Goal: Task Accomplishment & Management: Manage account settings

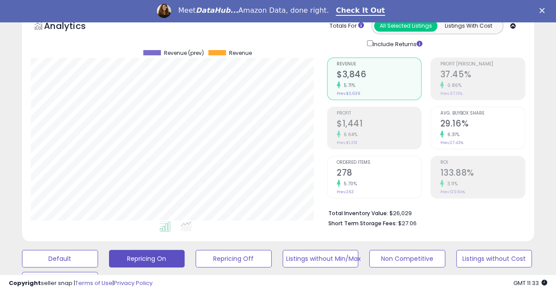
scroll to position [45, 0]
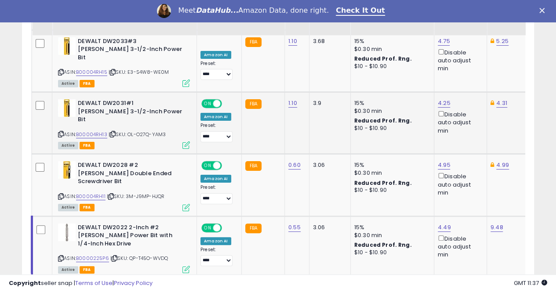
scroll to position [180, 296]
click at [466, 288] on link "14" at bounding box center [470, 295] width 18 height 15
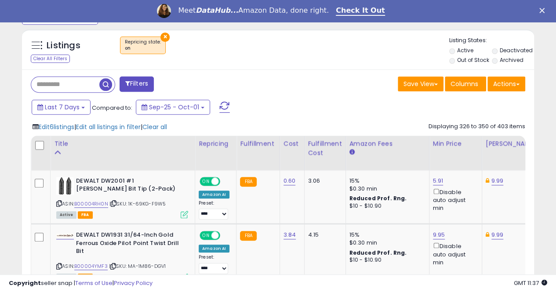
scroll to position [318, 0]
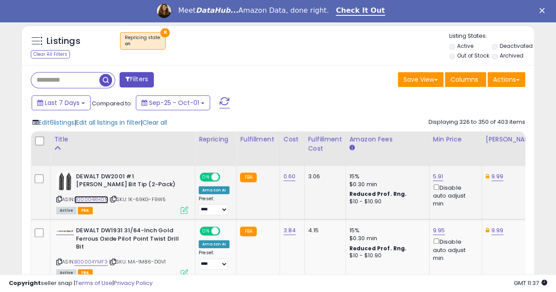
click at [88, 198] on link "B00004RH0N" at bounding box center [91, 199] width 34 height 7
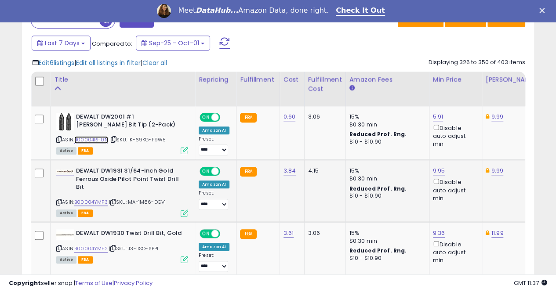
scroll to position [406, 0]
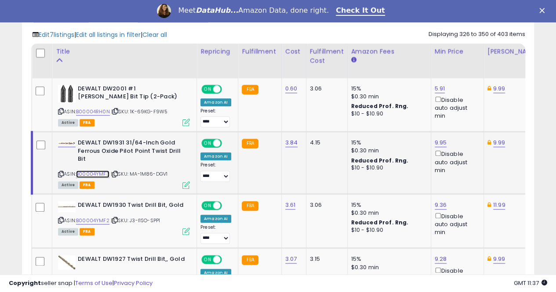
click at [97, 173] on link "B00004YMF3" at bounding box center [92, 174] width 33 height 7
click at [438, 142] on link "9.95" at bounding box center [441, 143] width 12 height 9
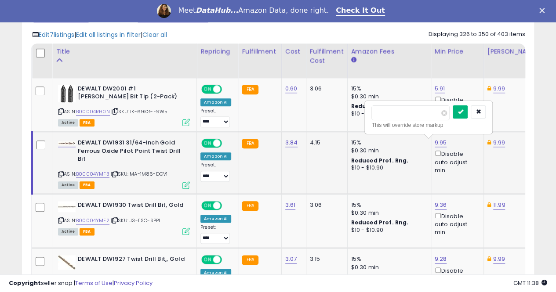
type input "****"
click at [463, 109] on icon "submit" at bounding box center [460, 111] width 5 height 5
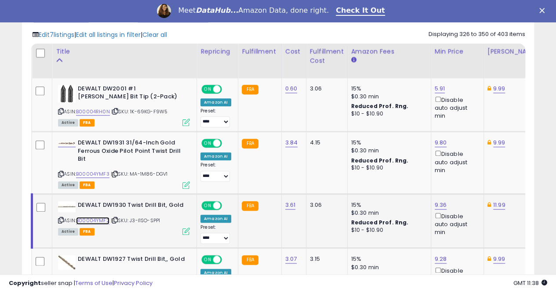
click at [90, 219] on link "B00004YMF2" at bounding box center [92, 220] width 33 height 7
click at [437, 205] on link "9.36" at bounding box center [441, 205] width 12 height 9
type input "****"
click at [468, 173] on button "submit" at bounding box center [460, 174] width 15 height 13
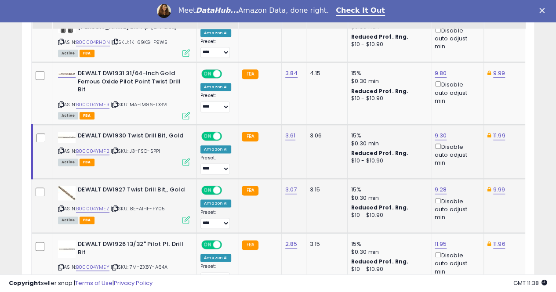
scroll to position [494, 0]
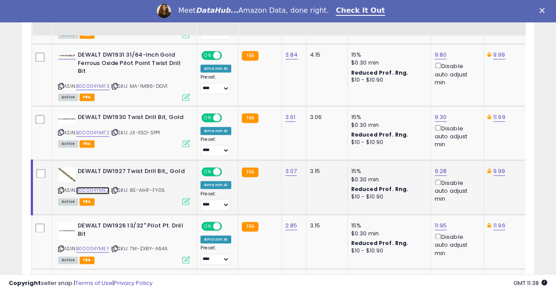
click at [94, 189] on link "B00004YMEZ" at bounding box center [92, 190] width 33 height 7
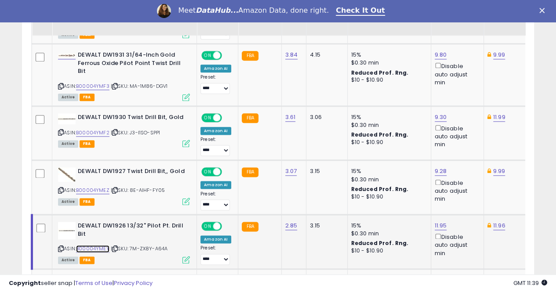
click at [101, 247] on link "B00004YMEY" at bounding box center [92, 248] width 33 height 7
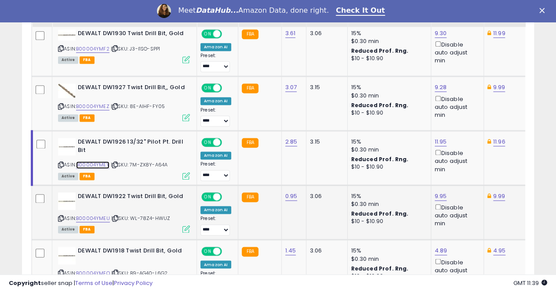
scroll to position [582, 0]
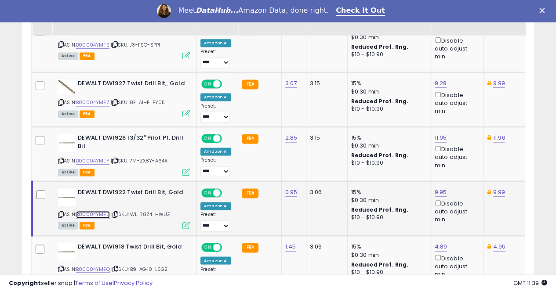
click at [93, 211] on link "B00004YMEU" at bounding box center [93, 214] width 34 height 7
click at [435, 188] on link "9.95" at bounding box center [441, 192] width 12 height 9
type input "*"
type input "****"
click at [463, 160] on icon "submit" at bounding box center [460, 159] width 5 height 5
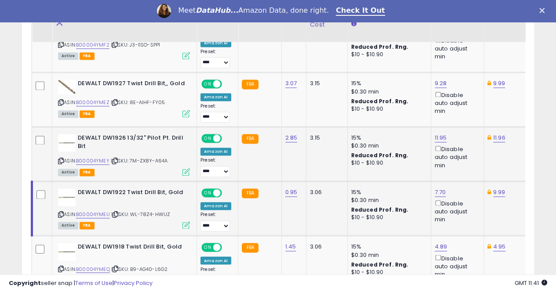
scroll to position [626, 0]
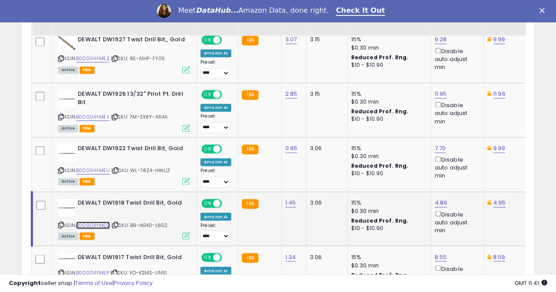
click at [91, 222] on link "B00004YMEQ" at bounding box center [93, 225] width 34 height 7
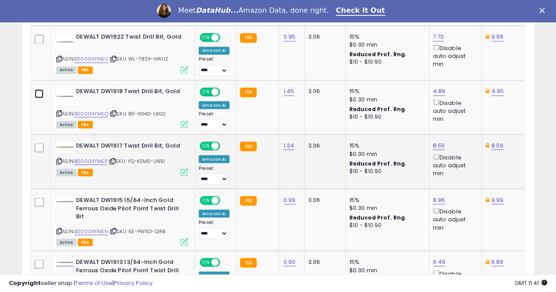
scroll to position [758, 0]
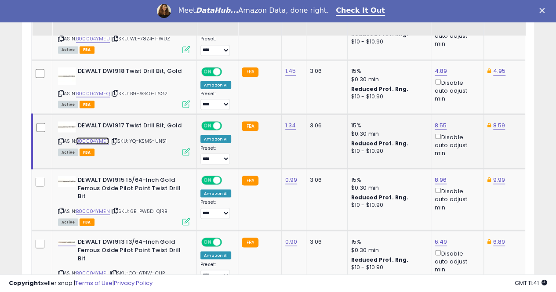
click at [99, 137] on link "B00004YMEP" at bounding box center [92, 140] width 33 height 7
click at [435, 122] on link "8.55" at bounding box center [441, 125] width 12 height 9
type input "*"
type input "****"
click at [468, 95] on button "submit" at bounding box center [460, 92] width 15 height 13
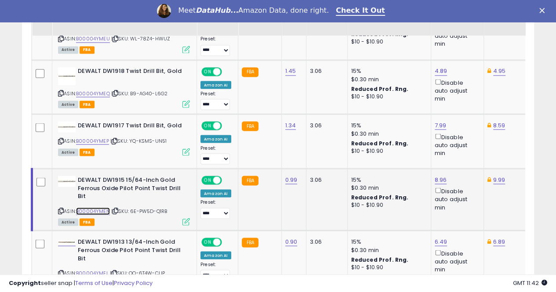
click at [101, 210] on link "B00004YMEN" at bounding box center [93, 211] width 34 height 7
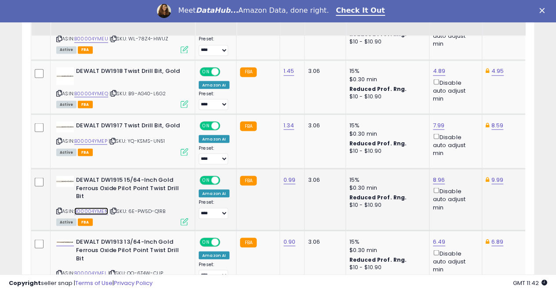
click at [87, 208] on link "B00004YMEN" at bounding box center [91, 211] width 34 height 7
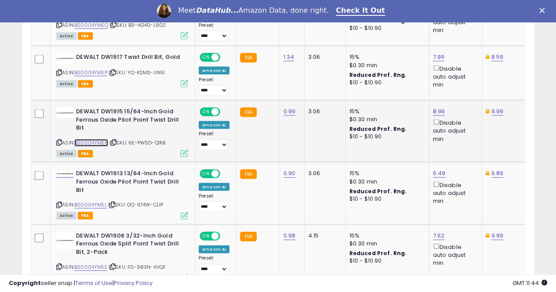
scroll to position [846, 0]
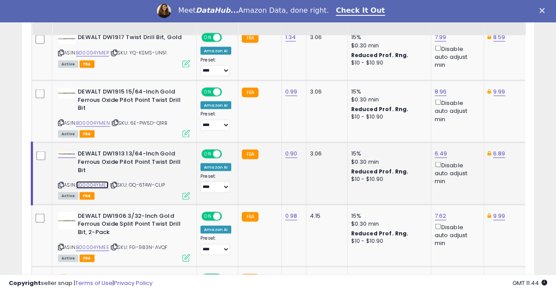
click at [94, 182] on link "B00004YMEL" at bounding box center [92, 185] width 33 height 7
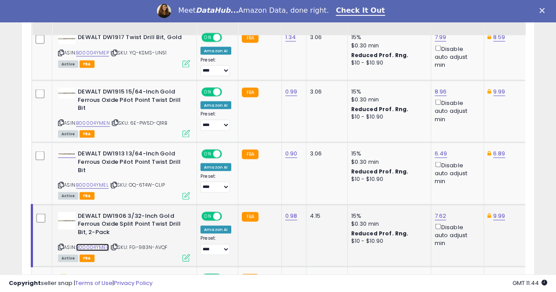
click at [99, 245] on link "B00004YMEE" at bounding box center [92, 247] width 33 height 7
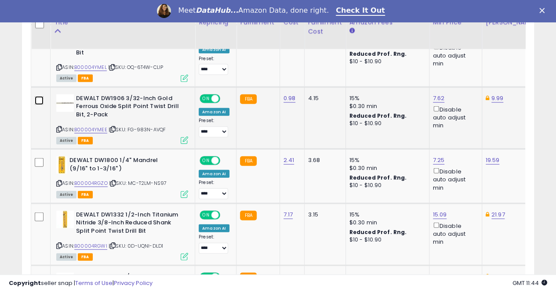
scroll to position [978, 0]
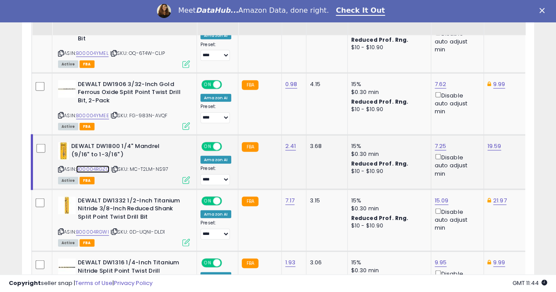
click at [102, 166] on link "B00004RGZO" at bounding box center [92, 169] width 33 height 7
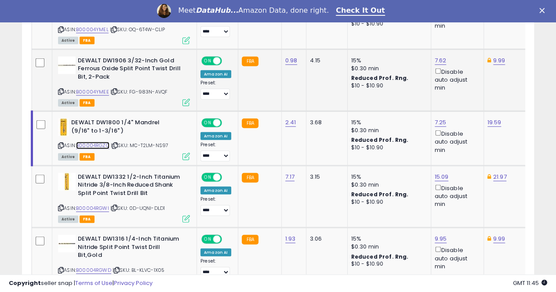
scroll to position [1022, 0]
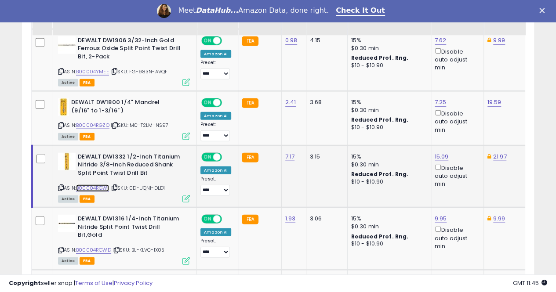
click at [92, 185] on link "B00004RGWI" at bounding box center [92, 188] width 33 height 7
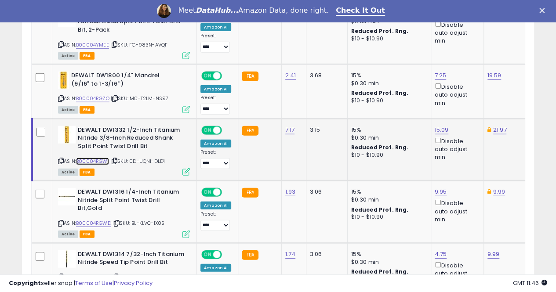
scroll to position [1066, 0]
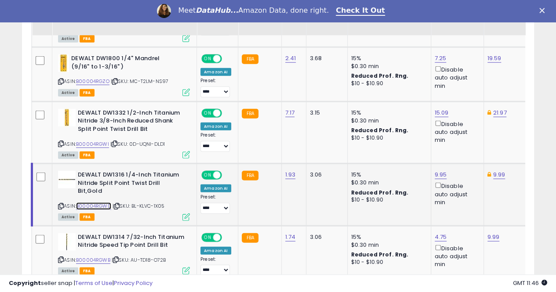
click at [96, 203] on link "B00004RGWD" at bounding box center [93, 206] width 35 height 7
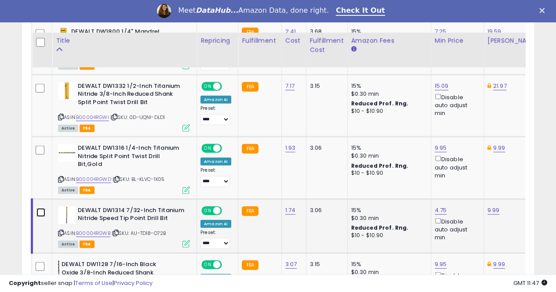
scroll to position [1154, 0]
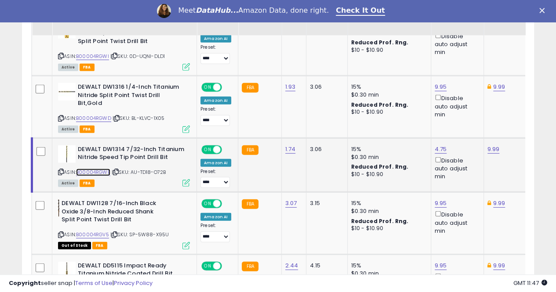
click at [97, 169] on link "B00004RGWB" at bounding box center [93, 172] width 34 height 7
drag, startPoint x: 113, startPoint y: 222, endPoint x: 107, endPoint y: 222, distance: 5.3
click at [107, 222] on div "ASIN: B00004RGV5 | SKU: SP-5W88-X95U Out of Stock FBA" at bounding box center [124, 224] width 132 height 49
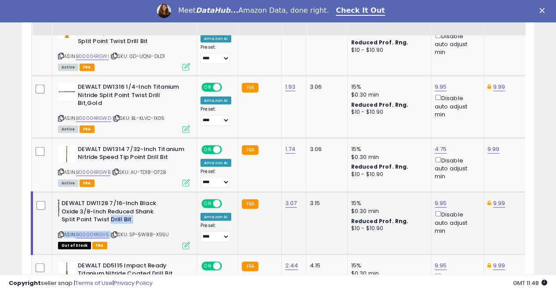
click at [111, 213] on div "DEWALT DW1128 7/16-Inch Black Oxide 3/8-Inch Reduced Shank Split Point Twist Dr…" at bounding box center [123, 224] width 134 height 49
click at [160, 209] on b "DEWALT DW1128 7/16-Inch Black Oxide 3/8-Inch Reduced Shank Split Point Twist Dr…" at bounding box center [115, 213] width 107 height 27
drag, startPoint x: 77, startPoint y: 220, endPoint x: 109, endPoint y: 221, distance: 32.6
click at [109, 221] on div "ASIN: B00004RGV5 | SKU: SP-5W88-X95U Out of Stock FBA" at bounding box center [124, 224] width 132 height 49
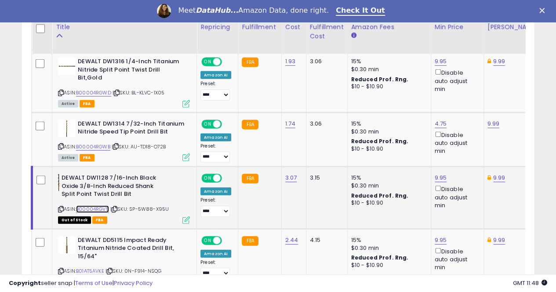
scroll to position [1198, 0]
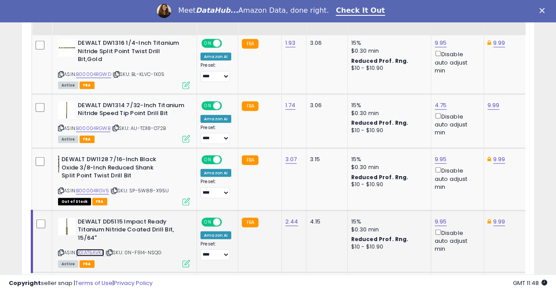
click at [90, 249] on link "B01AT5AVKE" at bounding box center [90, 252] width 28 height 7
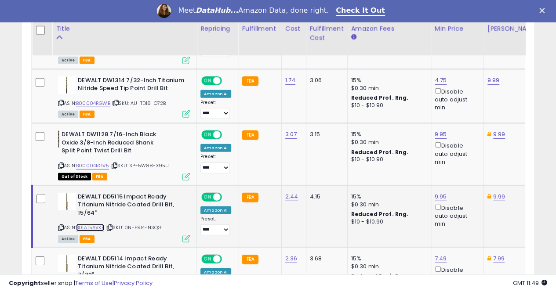
scroll to position [1286, 0]
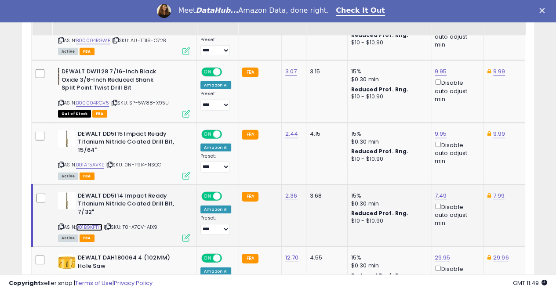
click at [99, 224] on link "B01B9KPT1Y" at bounding box center [89, 227] width 26 height 7
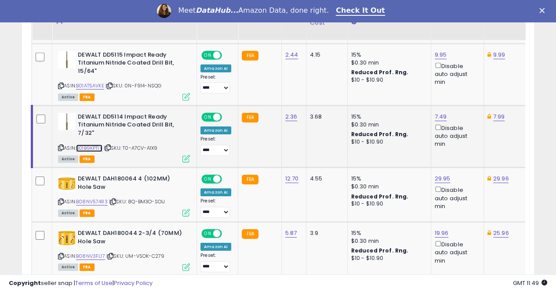
scroll to position [1374, 0]
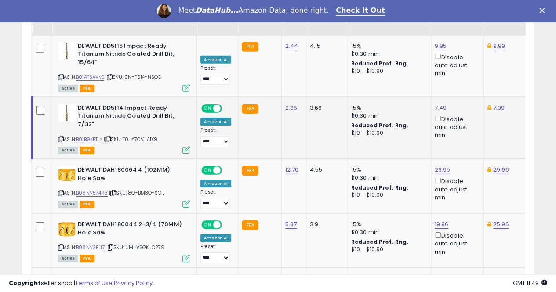
click at [47, 97] on td at bounding box center [42, 128] width 20 height 62
click at [96, 190] on link "B08NV574R3" at bounding box center [92, 193] width 32 height 7
click at [88, 244] on link "B08NV3FL17" at bounding box center [90, 247] width 29 height 7
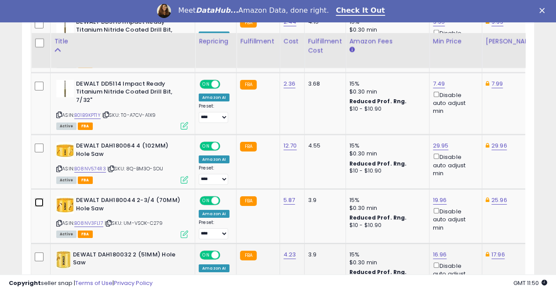
scroll to position [1462, 0]
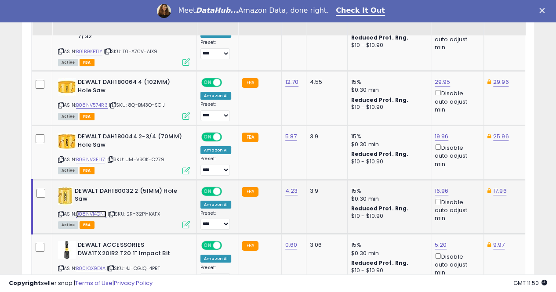
click at [89, 211] on link "B08NV14CNL" at bounding box center [91, 214] width 30 height 7
click at [95, 265] on link "B00IOX9DIA" at bounding box center [90, 268] width 29 height 7
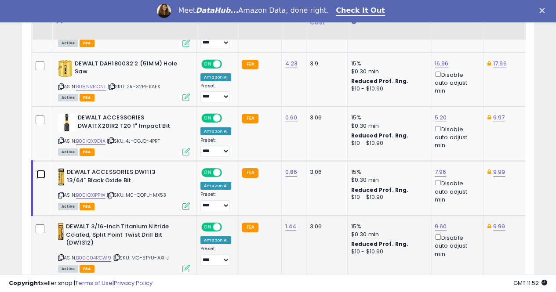
scroll to position [1594, 0]
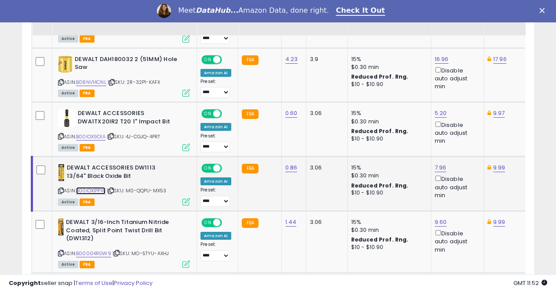
click at [93, 187] on link "B00IOXIPPW" at bounding box center [90, 190] width 29 height 7
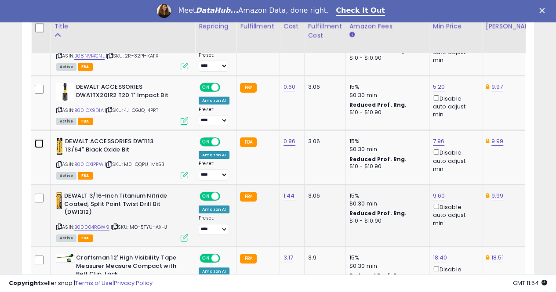
scroll to position [1638, 0]
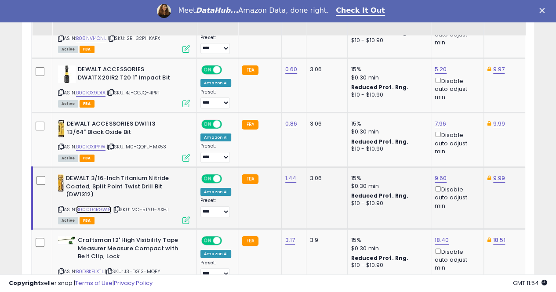
click at [103, 206] on link "B00004RGW9" at bounding box center [93, 209] width 35 height 7
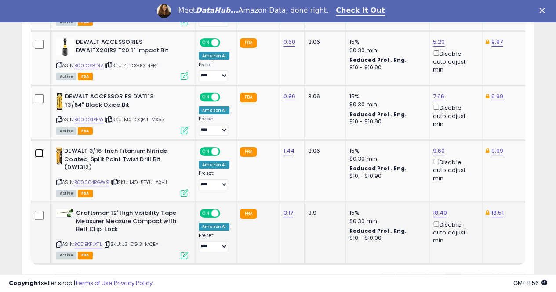
scroll to position [1682, 0]
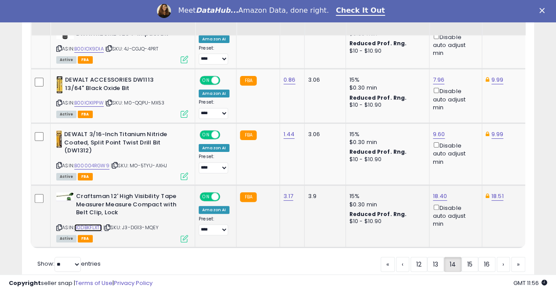
click at [85, 224] on link "B0DBKFLXTL" at bounding box center [88, 227] width 28 height 7
click at [468, 257] on link "15" at bounding box center [470, 264] width 17 height 15
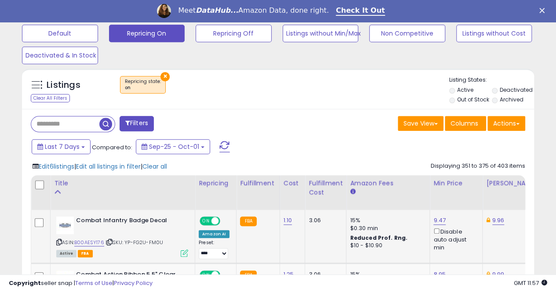
scroll to position [318, 0]
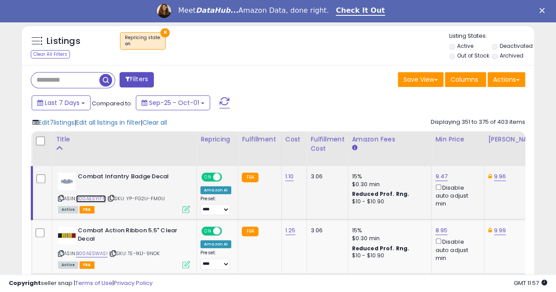
click at [95, 198] on link "B00AESY176" at bounding box center [91, 198] width 30 height 7
click at [437, 177] on link "9.47" at bounding box center [441, 176] width 12 height 9
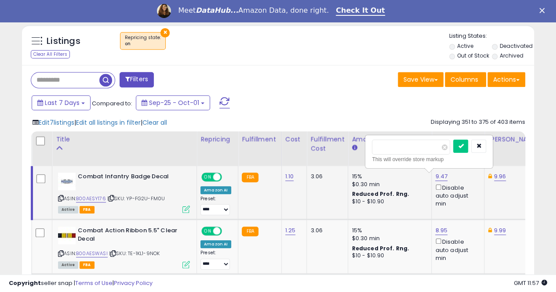
scroll to position [0, 0]
type input "****"
click at [464, 144] on icon "submit" at bounding box center [460, 145] width 5 height 5
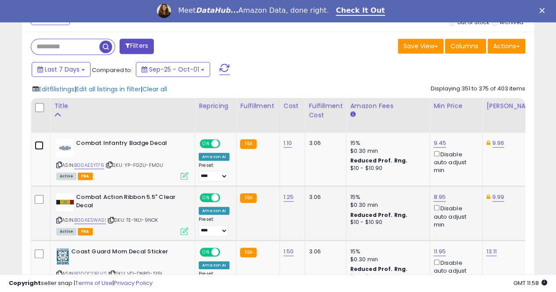
scroll to position [362, 0]
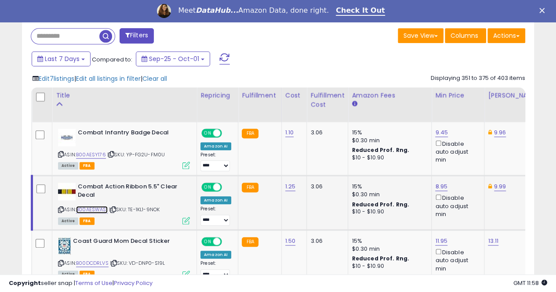
click at [93, 208] on link "B00AESWASI" at bounding box center [92, 209] width 32 height 7
click at [88, 260] on link "B00DCDRLVS" at bounding box center [92, 263] width 33 height 7
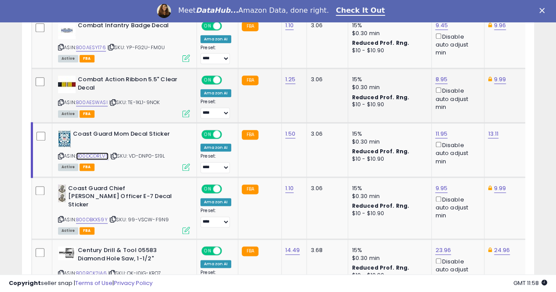
scroll to position [494, 0]
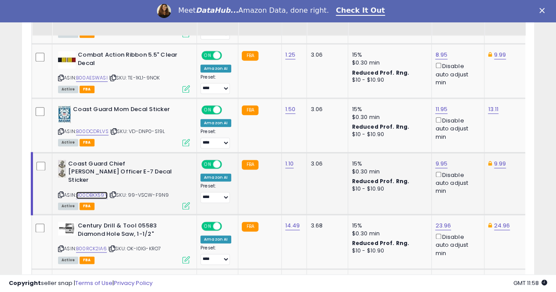
click at [91, 192] on link "B00DBKX59Y" at bounding box center [92, 195] width 32 height 7
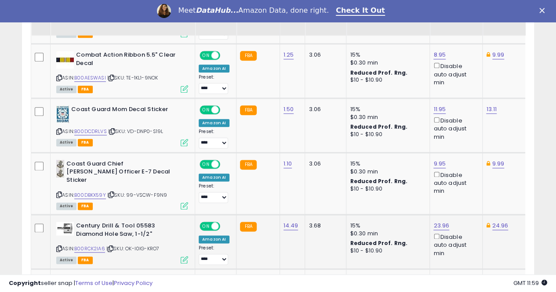
click at [32, 218] on td at bounding box center [40, 242] width 19 height 55
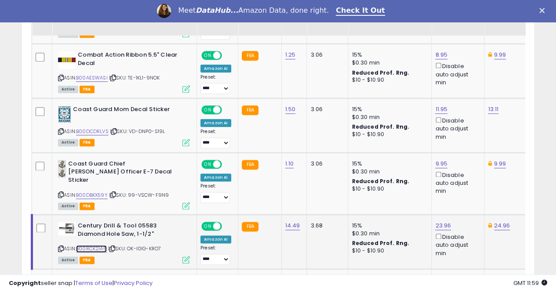
click at [88, 245] on link "B00RCK2IA6" at bounding box center [91, 248] width 31 height 7
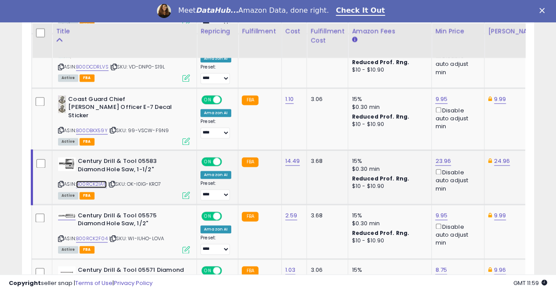
scroll to position [582, 0]
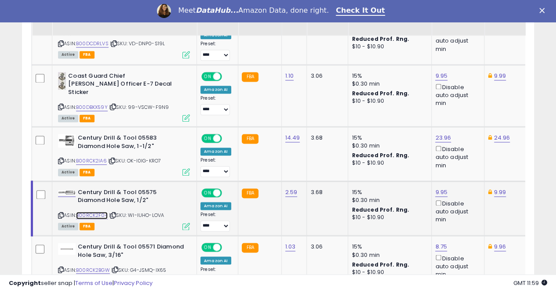
click at [93, 212] on link "B00RCK2F04" at bounding box center [92, 215] width 32 height 7
click at [93, 267] on link "B00RCK2BGW" at bounding box center [93, 270] width 34 height 7
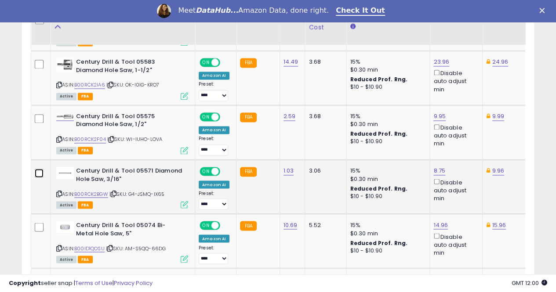
scroll to position [670, 0]
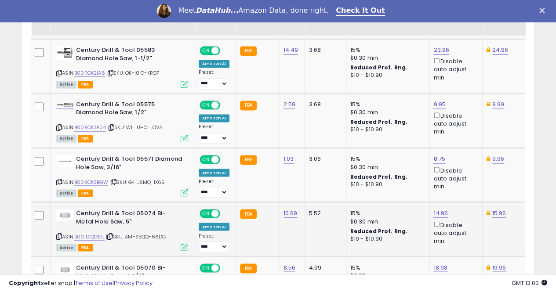
click at [33, 203] on td at bounding box center [40, 229] width 19 height 55
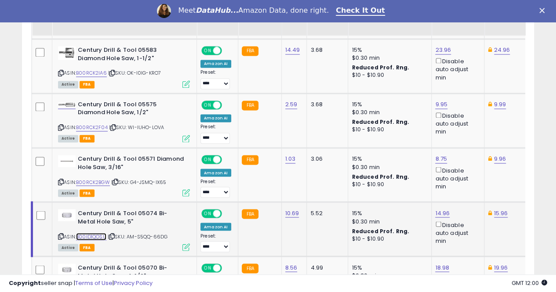
click at [91, 233] on link "B00ID1QOSU" at bounding box center [91, 236] width 30 height 7
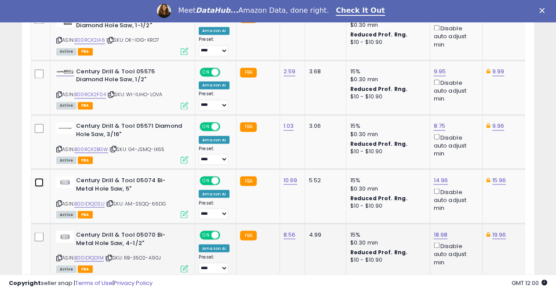
scroll to position [714, 0]
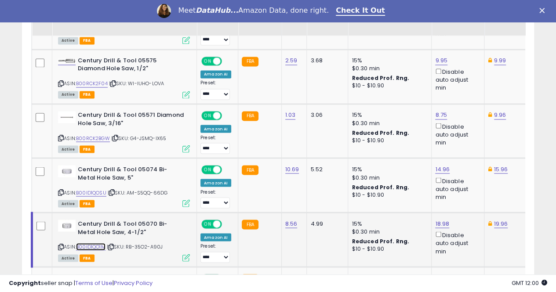
click at [90, 243] on link "B00ID1QO1M" at bounding box center [90, 246] width 29 height 7
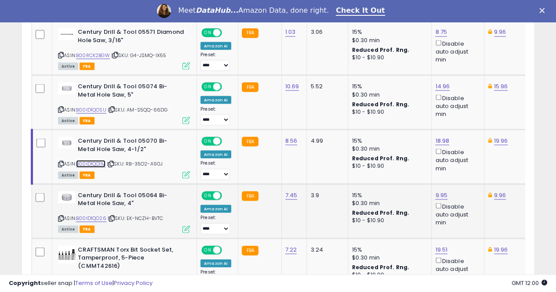
scroll to position [802, 0]
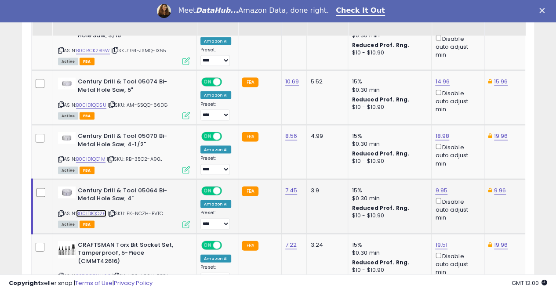
click at [98, 210] on link "B00ID1QO26" at bounding box center [91, 213] width 30 height 7
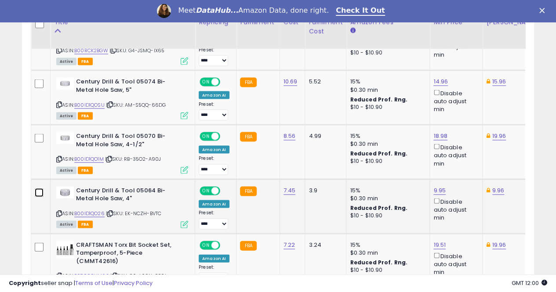
scroll to position [846, 0]
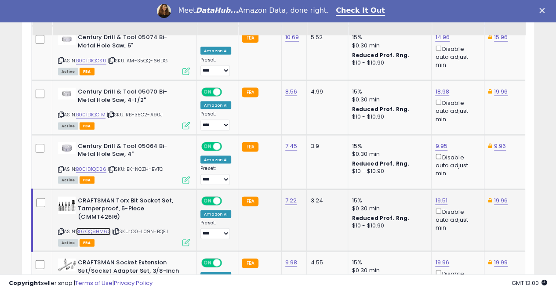
click at [92, 228] on link "B07QQ8HM63" at bounding box center [93, 231] width 35 height 7
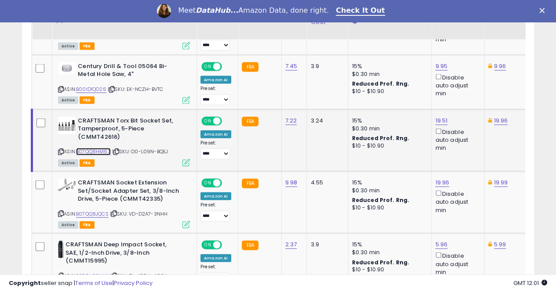
scroll to position [934, 0]
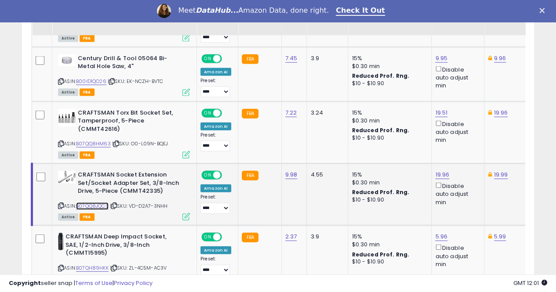
click at [92, 203] on link "B07QQ8JQCS" at bounding box center [92, 206] width 33 height 7
click at [437, 171] on link "19.96" at bounding box center [442, 175] width 14 height 9
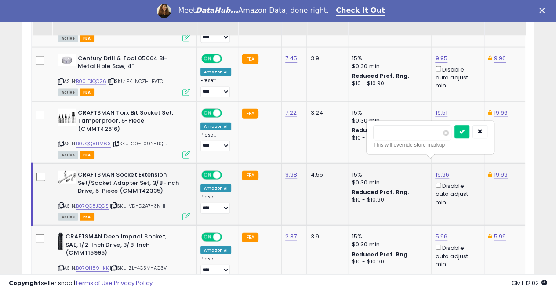
scroll to position [0, 1]
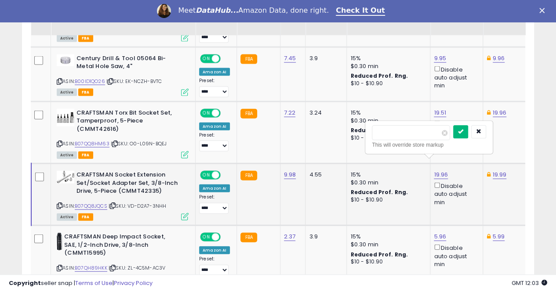
type input "*****"
click at [464, 130] on icon "submit" at bounding box center [460, 131] width 5 height 5
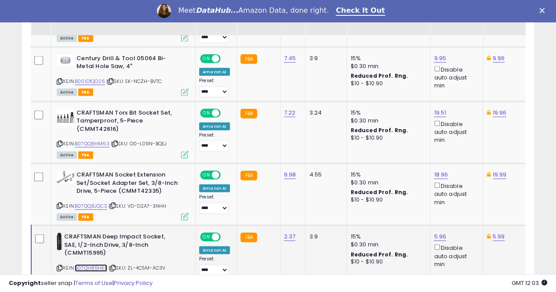
click at [96, 265] on link "B07QH89HKK" at bounding box center [91, 268] width 33 height 7
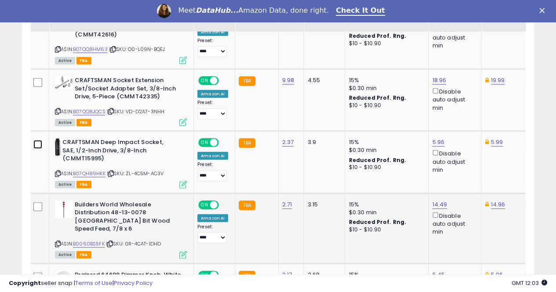
scroll to position [1066, 0]
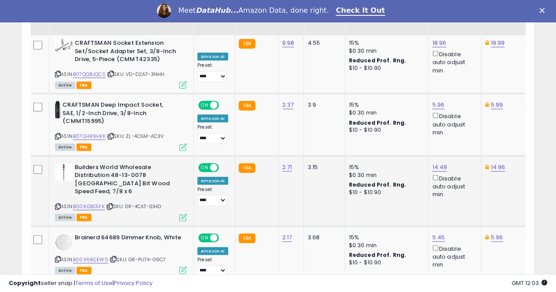
click at [38, 156] on td at bounding box center [39, 191] width 19 height 70
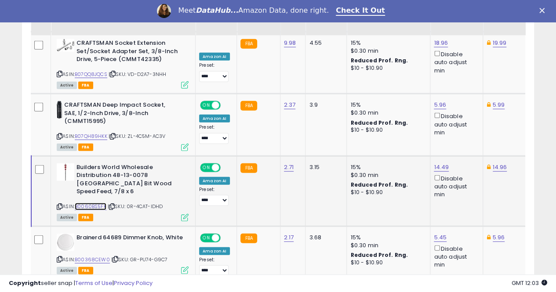
click at [88, 203] on link "B0060BS5FK" at bounding box center [91, 206] width 32 height 7
click at [90, 256] on link "B00368CEW0" at bounding box center [92, 259] width 35 height 7
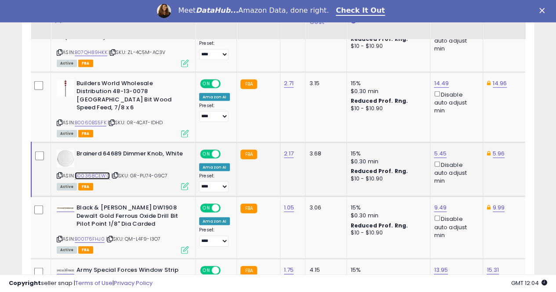
scroll to position [1154, 0]
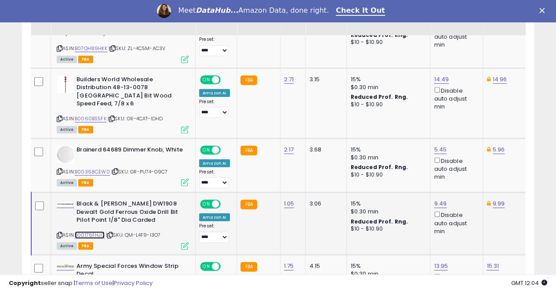
click at [88, 232] on link "B00176FHJ0" at bounding box center [90, 235] width 30 height 7
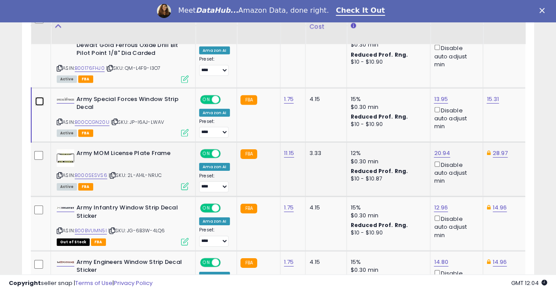
scroll to position [1330, 0]
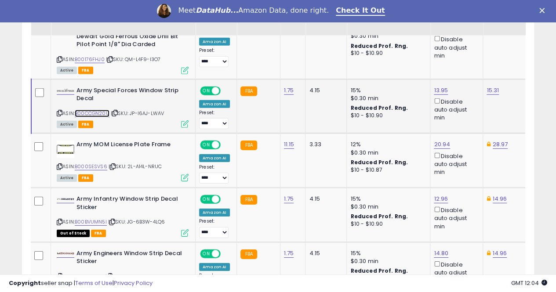
click at [94, 110] on link "B00CCGN20U" at bounding box center [92, 113] width 35 height 7
click at [93, 163] on link "B000SESVS6" at bounding box center [91, 166] width 33 height 7
click at [434, 140] on link "20.94" at bounding box center [442, 144] width 16 height 9
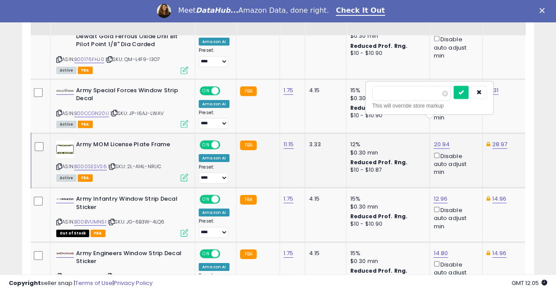
scroll to position [0, 2]
type input "*****"
click at [464, 90] on icon "submit" at bounding box center [461, 92] width 5 height 5
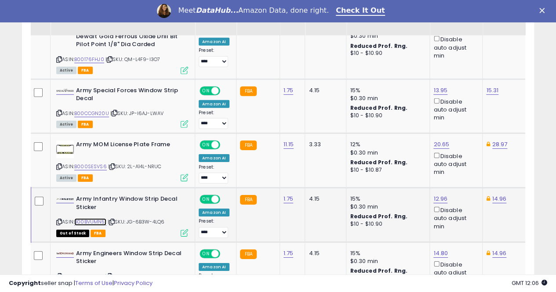
click at [83, 219] on link "B00BVUMN5I" at bounding box center [90, 222] width 32 height 7
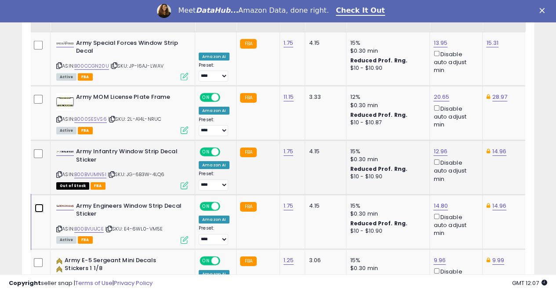
scroll to position [1418, 0]
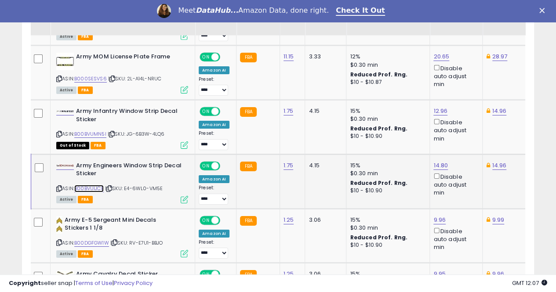
click at [91, 185] on link "B00BVUIJCE" at bounding box center [88, 188] width 29 height 7
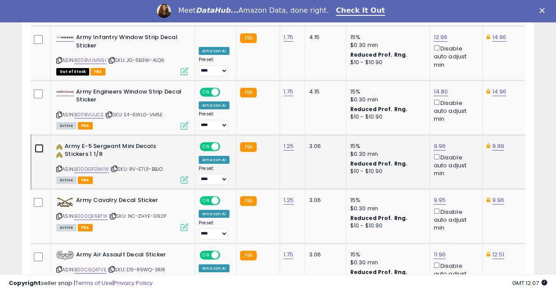
scroll to position [1506, 0]
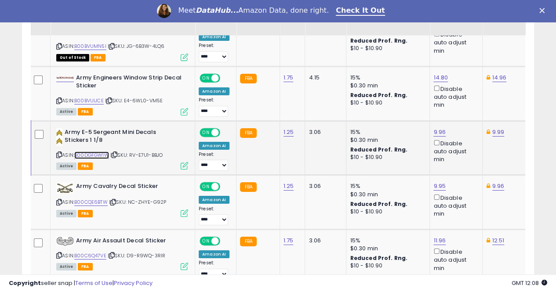
click at [89, 152] on link "B00DGFGW1W" at bounding box center [91, 155] width 35 height 7
click at [103, 199] on link "B00CQE6BTW" at bounding box center [90, 202] width 33 height 7
click at [97, 252] on link "B00C6Q47VE" at bounding box center [90, 255] width 32 height 7
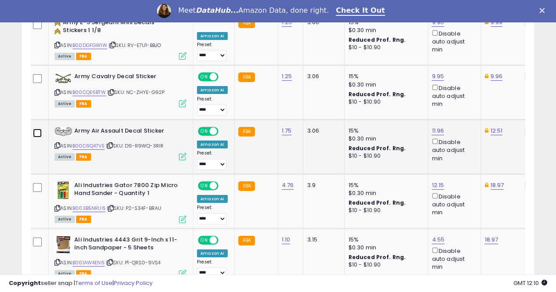
scroll to position [1638, 0]
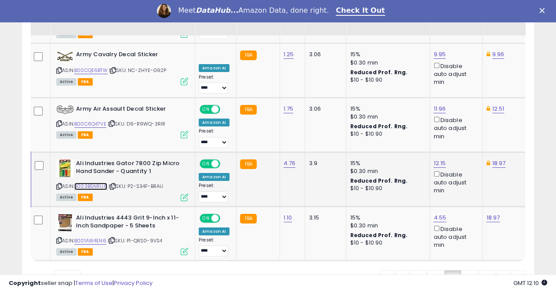
click at [90, 183] on link "B003B5NRU6" at bounding box center [90, 186] width 33 height 7
click at [86, 238] on link "B001AW4EN6" at bounding box center [90, 241] width 32 height 7
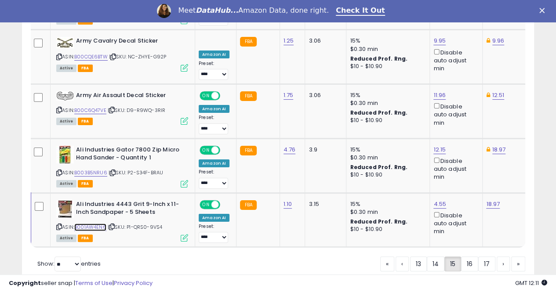
scroll to position [1664, 0]
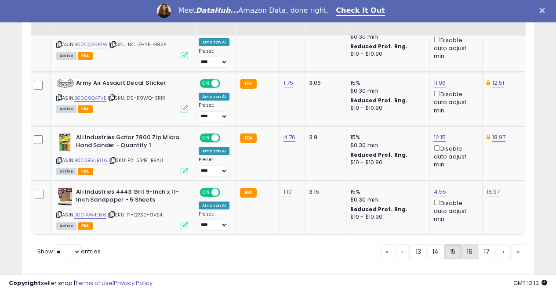
click at [469, 245] on link "16" at bounding box center [469, 252] width 17 height 15
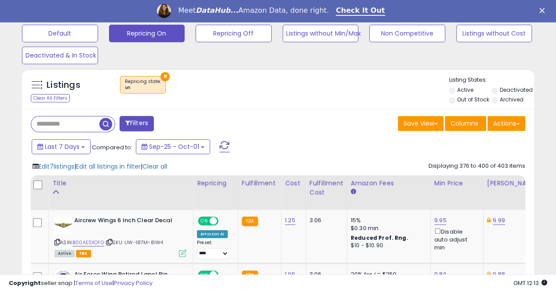
scroll to position [318, 0]
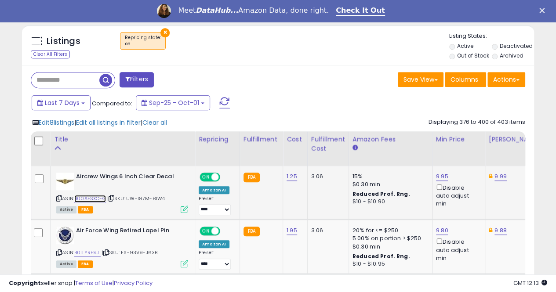
click at [88, 198] on link "B00AESXOFG" at bounding box center [90, 198] width 32 height 7
click at [91, 250] on link "B01LYRE9JI" at bounding box center [87, 252] width 26 height 7
click at [438, 231] on link "9.80" at bounding box center [442, 231] width 12 height 9
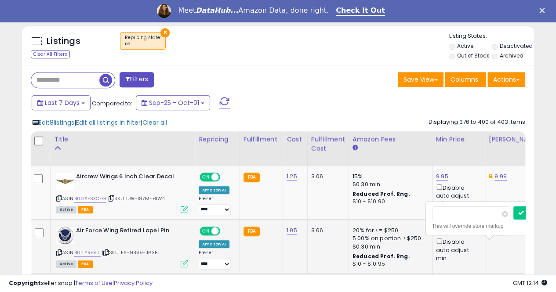
scroll to position [0, 2]
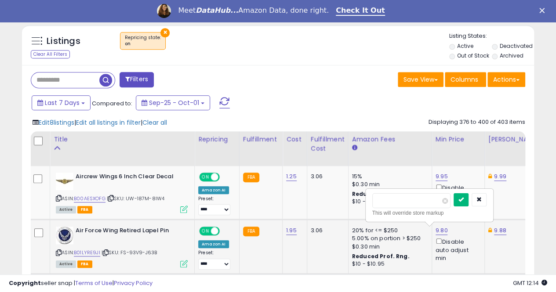
type input "****"
click at [469, 197] on button "submit" at bounding box center [461, 200] width 15 height 13
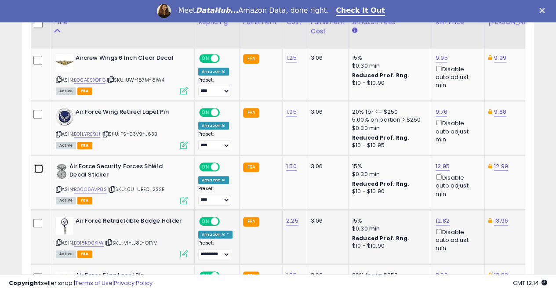
scroll to position [450, 0]
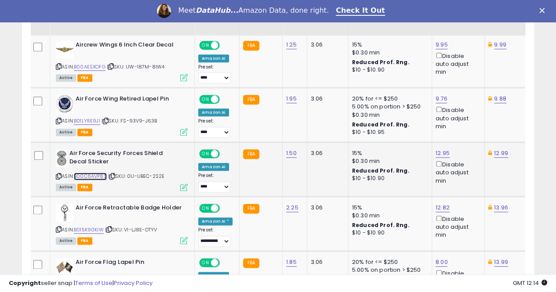
click at [95, 175] on link "B00C6AVP8S" at bounding box center [90, 176] width 33 height 7
click at [94, 227] on link "B015K90KIW" at bounding box center [89, 230] width 30 height 7
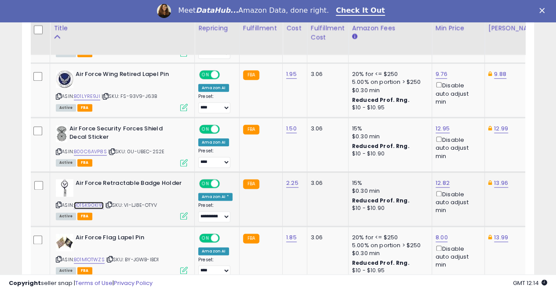
scroll to position [494, 0]
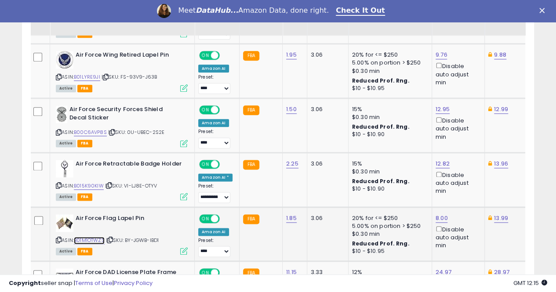
click at [84, 238] on link "B01M1OTWZS" at bounding box center [89, 240] width 31 height 7
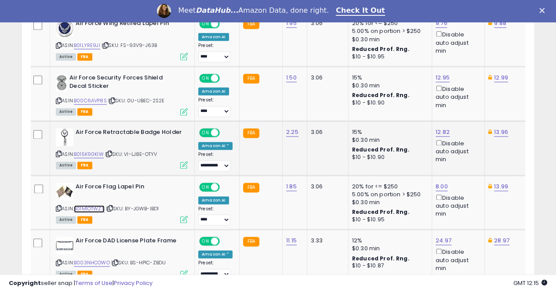
scroll to position [538, 0]
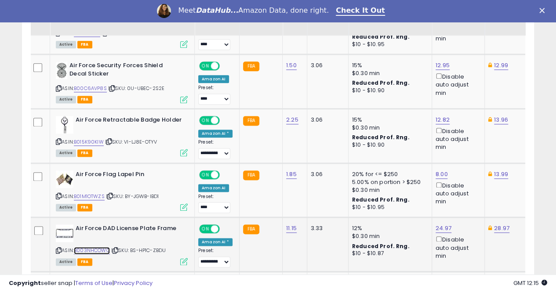
click at [96, 248] on link "B003NHCOWO" at bounding box center [92, 250] width 36 height 7
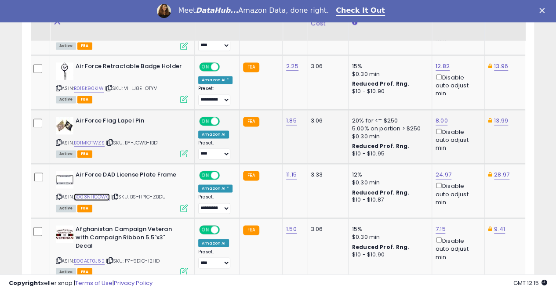
scroll to position [626, 0]
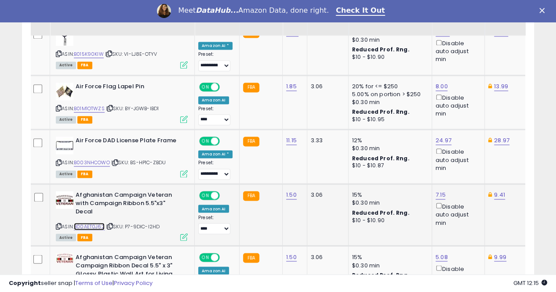
click at [92, 223] on link "B00AET0J62" at bounding box center [89, 226] width 31 height 7
click at [436, 191] on link "7.15" at bounding box center [441, 195] width 10 height 9
type input "*"
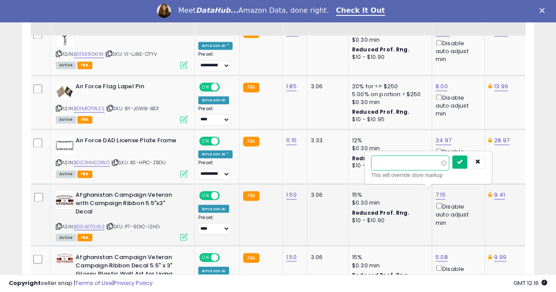
type input "****"
click at [463, 161] on icon "submit" at bounding box center [459, 161] width 5 height 5
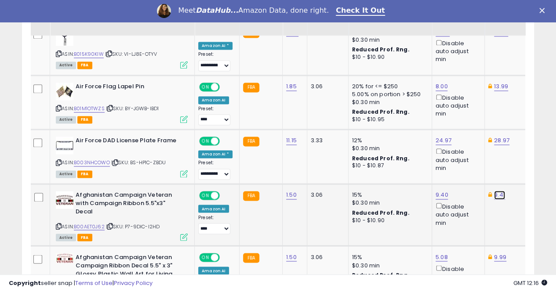
click at [494, 192] on link "9.41" at bounding box center [499, 195] width 11 height 9
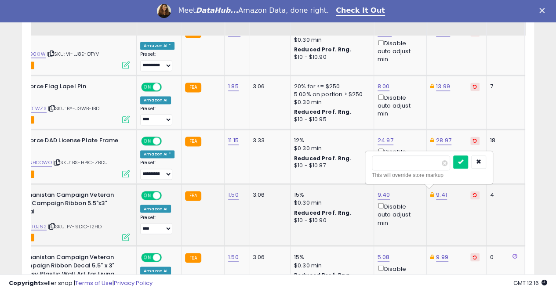
scroll to position [0, 60]
type input "****"
click at [464, 160] on icon "submit" at bounding box center [460, 161] width 5 height 5
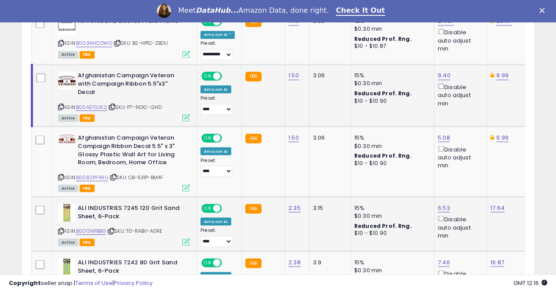
scroll to position [758, 0]
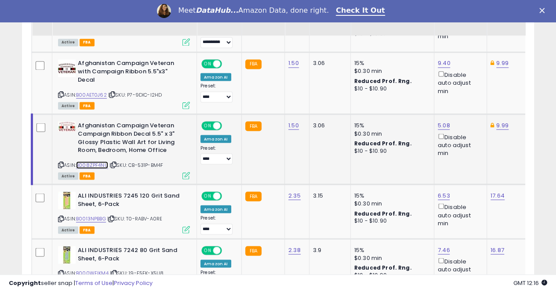
click at [93, 161] on link "B008ZPF4NU" at bounding box center [92, 164] width 32 height 7
click at [94, 215] on link "B0013NPBBG" at bounding box center [91, 218] width 30 height 7
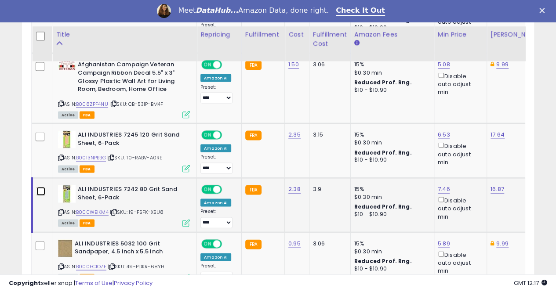
scroll to position [846, 0]
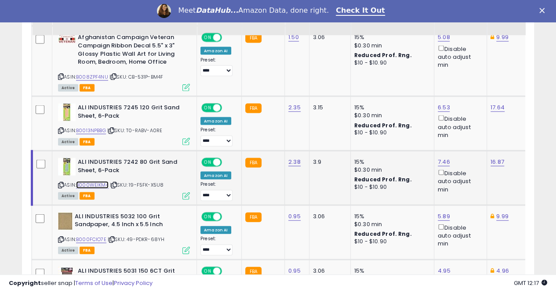
click at [102, 182] on link "B000WEIKM4" at bounding box center [92, 185] width 33 height 7
click at [88, 236] on link "B000FCIO7E" at bounding box center [91, 239] width 30 height 7
click at [439, 212] on link "5.89" at bounding box center [444, 216] width 12 height 9
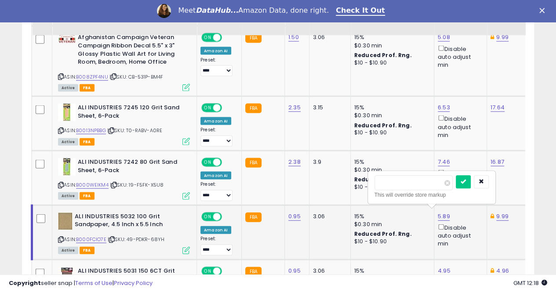
scroll to position [0, 2]
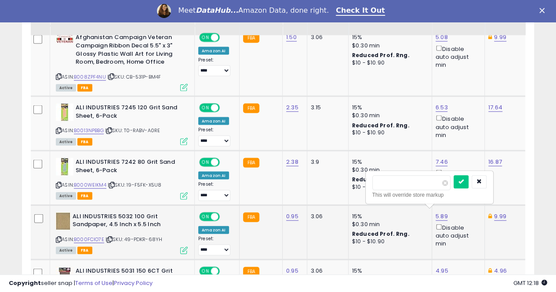
type input "*"
type input "****"
click at [469, 183] on button "submit" at bounding box center [461, 182] width 15 height 13
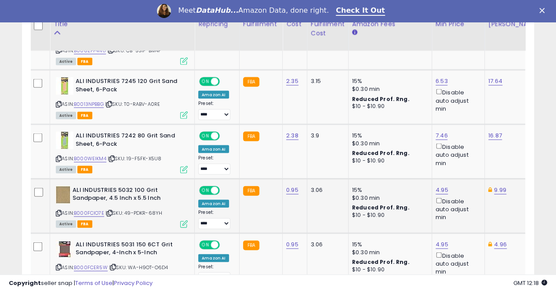
scroll to position [890, 0]
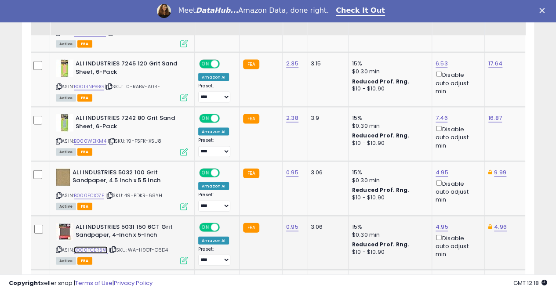
click at [91, 247] on link "B000FCER5W" at bounding box center [91, 250] width 34 height 7
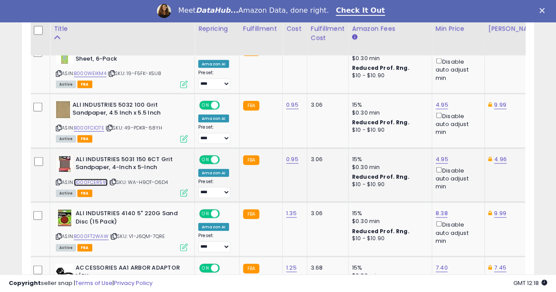
scroll to position [978, 0]
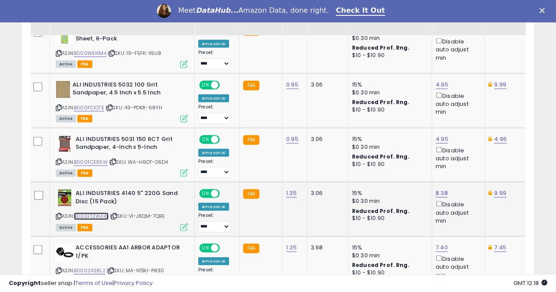
click at [98, 213] on link "B000FT2WAW" at bounding box center [91, 216] width 35 height 7
click at [436, 189] on link "8.38" at bounding box center [442, 193] width 12 height 9
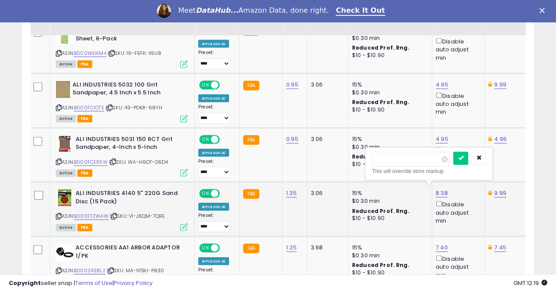
type input "*"
type input "****"
click at [464, 156] on icon "submit" at bounding box center [460, 158] width 5 height 5
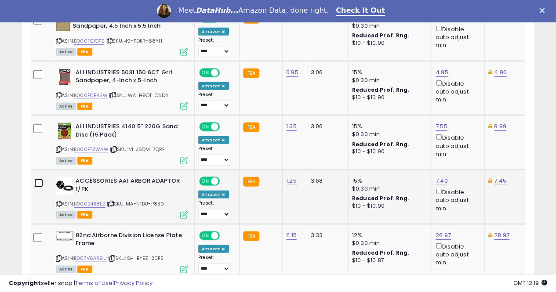
scroll to position [1066, 0]
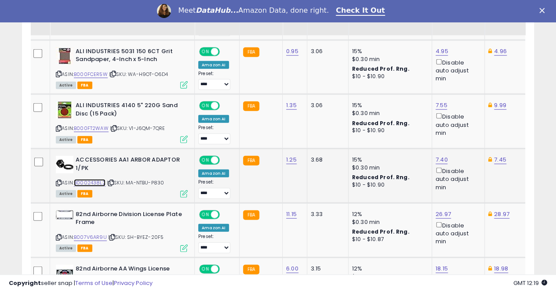
click at [101, 179] on link "B0002438L2" at bounding box center [90, 182] width 32 height 7
click at [437, 156] on link "7.40" at bounding box center [442, 160] width 12 height 9
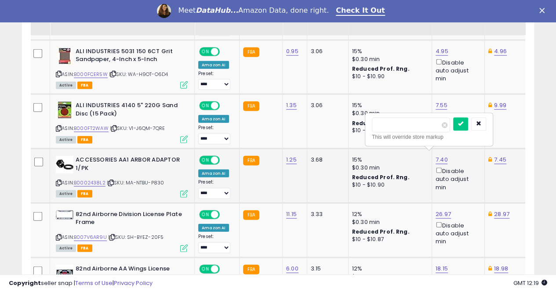
type input "*"
type input "****"
click at [468, 121] on button "submit" at bounding box center [460, 124] width 15 height 13
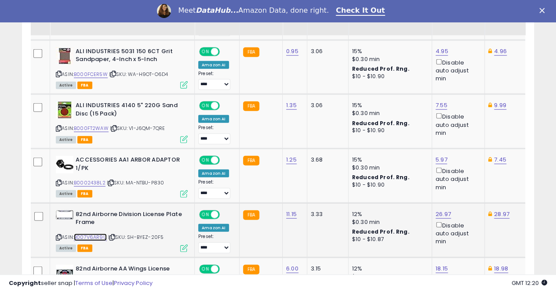
click at [87, 234] on link "B007V6AR9U" at bounding box center [90, 237] width 33 height 7
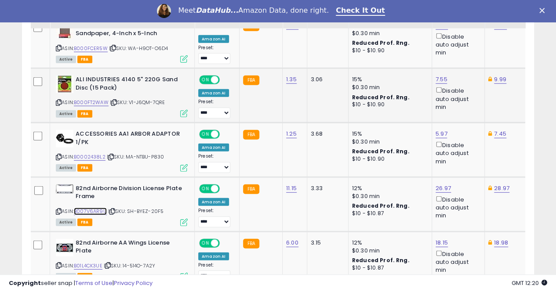
scroll to position [1154, 0]
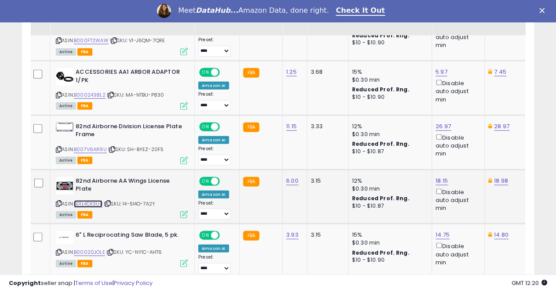
click at [84, 201] on link "B01L4CK3UE" at bounding box center [88, 204] width 29 height 7
click at [436, 177] on link "18.15" at bounding box center [442, 181] width 12 height 9
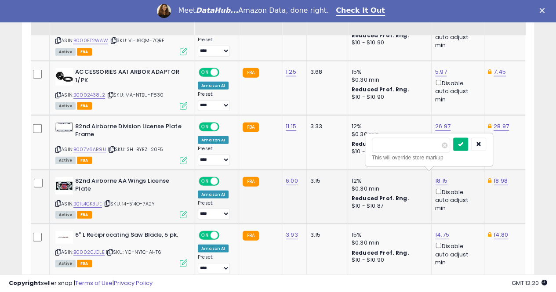
type input "*****"
click at [464, 142] on icon "submit" at bounding box center [460, 144] width 5 height 5
click at [84, 249] on link "B00020JOLE" at bounding box center [88, 252] width 31 height 7
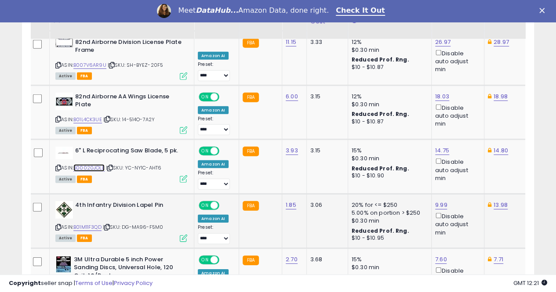
scroll to position [1242, 0]
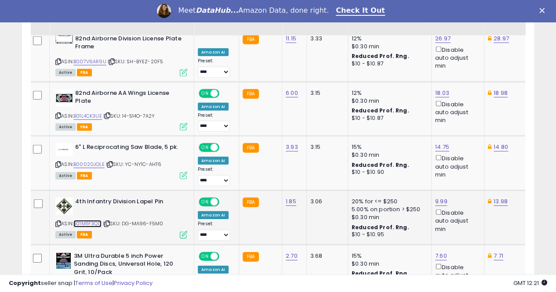
click at [82, 220] on link "B01M11F3QD" at bounding box center [87, 223] width 28 height 7
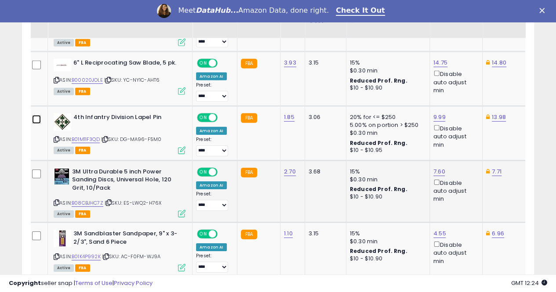
scroll to position [1330, 0]
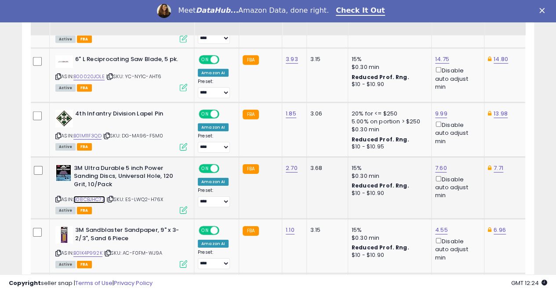
click at [88, 196] on link "B08CBJHC7Z" at bounding box center [89, 199] width 32 height 7
click at [435, 164] on link "7.60" at bounding box center [441, 168] width 12 height 9
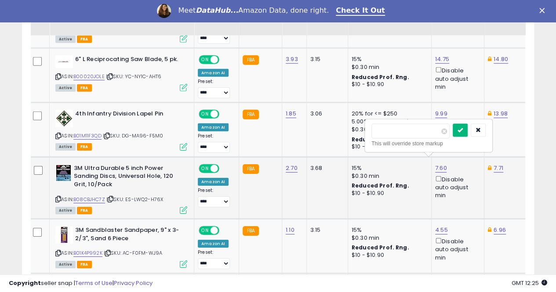
type input "****"
click at [468, 130] on button "submit" at bounding box center [460, 130] width 15 height 13
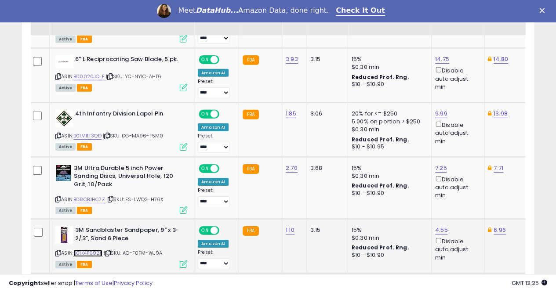
click at [88, 250] on link "B01K4P992K" at bounding box center [87, 253] width 29 height 7
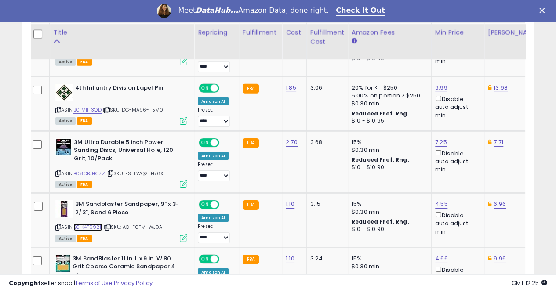
scroll to position [1418, 0]
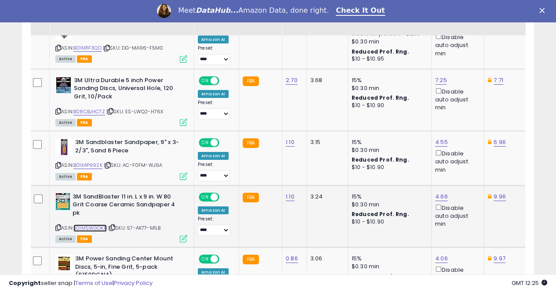
click at [94, 225] on link "B01MSWGOKR" at bounding box center [89, 228] width 33 height 7
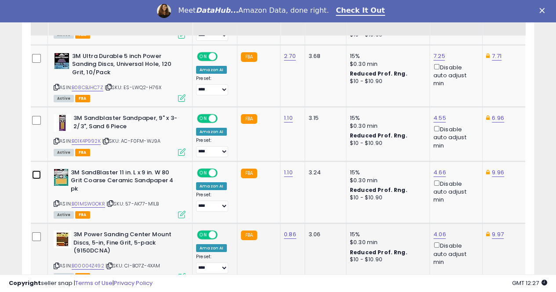
scroll to position [1462, 0]
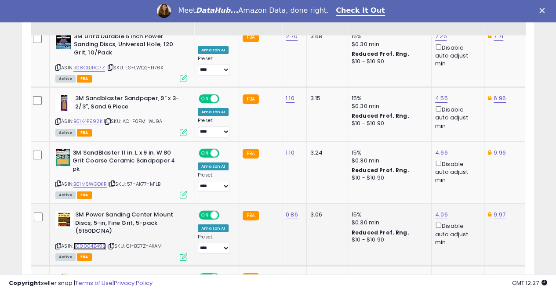
click at [84, 243] on link "B00004Z492" at bounding box center [89, 246] width 33 height 7
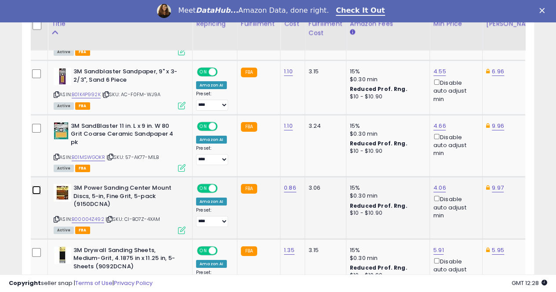
scroll to position [1506, 0]
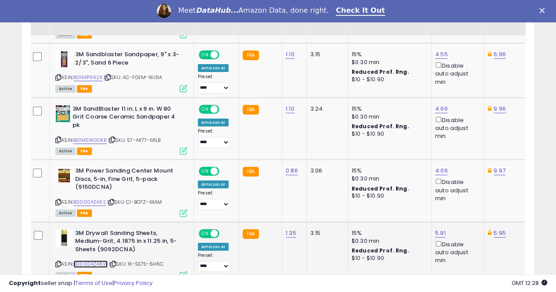
click at [91, 261] on link "B00004Z48W" at bounding box center [90, 264] width 34 height 7
click at [437, 229] on link "5.91" at bounding box center [440, 233] width 11 height 9
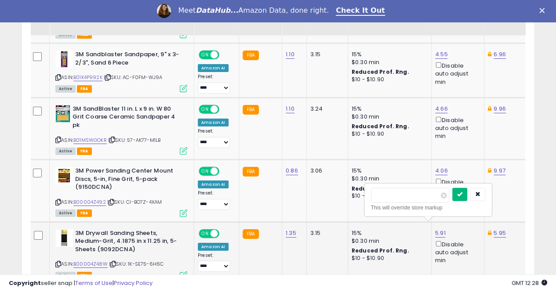
type input "****"
click at [463, 192] on icon "submit" at bounding box center [459, 194] width 5 height 5
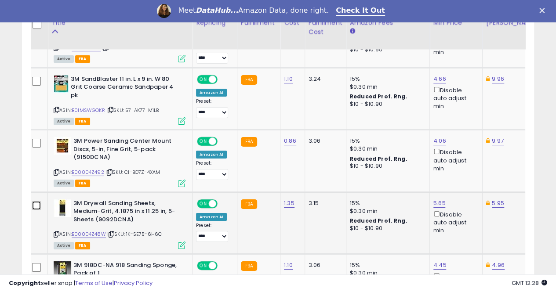
scroll to position [1550, 0]
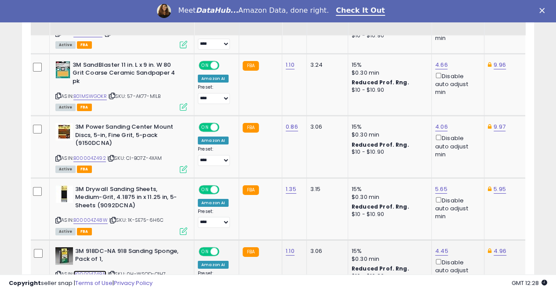
click at [82, 271] on link "B00004Z49N" at bounding box center [89, 274] width 33 height 7
click at [439, 247] on link "4.45" at bounding box center [441, 251] width 13 height 9
type input "*"
type input "****"
click at [468, 208] on button "submit" at bounding box center [460, 212] width 15 height 13
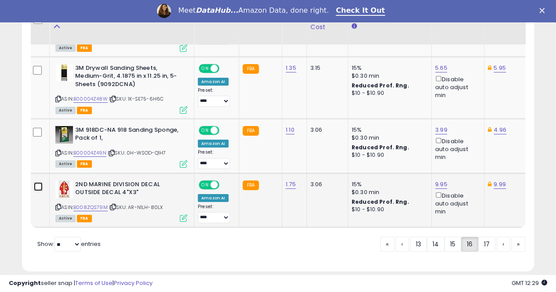
scroll to position [1680, 0]
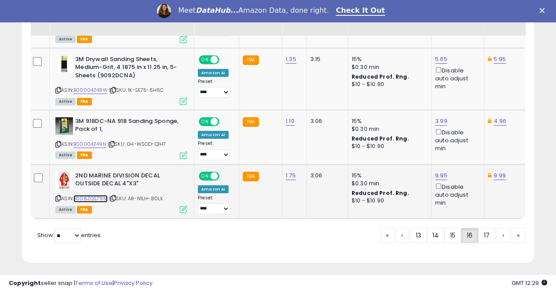
click at [87, 195] on link "B008ZQS79M" at bounding box center [90, 198] width 34 height 7
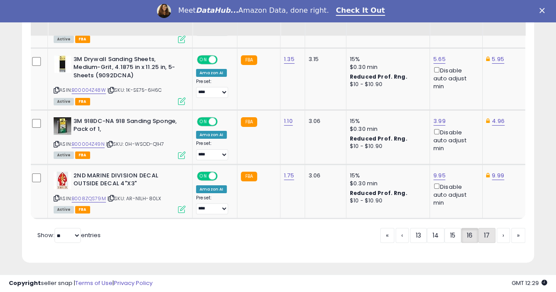
click at [486, 232] on link "17" at bounding box center [487, 235] width 17 height 15
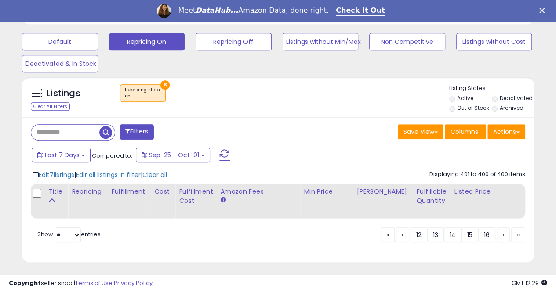
scroll to position [274, 0]
